Goal: Navigation & Orientation: Find specific page/section

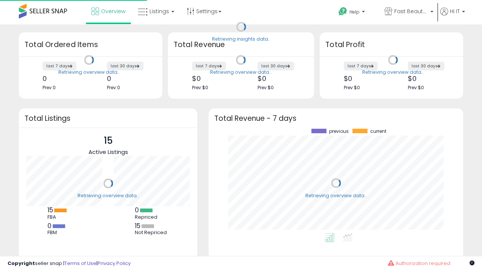
scroll to position [105, 240]
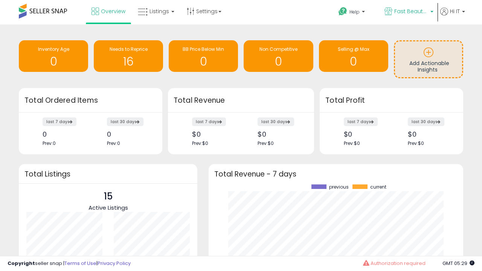
click at [408, 12] on span "Fast Beauty ([GEOGRAPHIC_DATA])" at bounding box center [411, 12] width 34 height 8
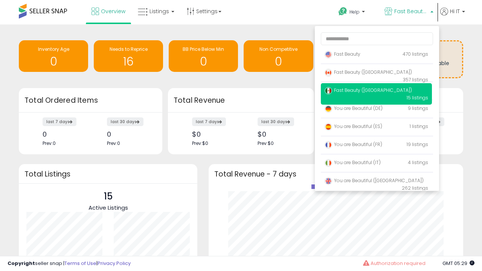
click at [376, 182] on span "You are Beautiful ([GEOGRAPHIC_DATA])" at bounding box center [374, 180] width 99 height 6
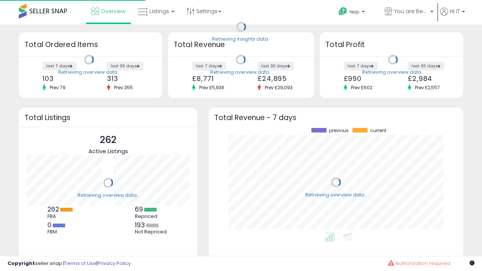
scroll to position [105, 240]
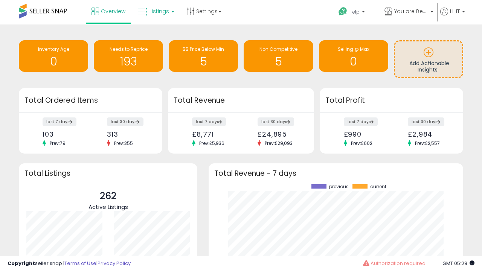
click at [155, 11] on span "Listings" at bounding box center [160, 12] width 20 height 8
